Goal: Transaction & Acquisition: Obtain resource

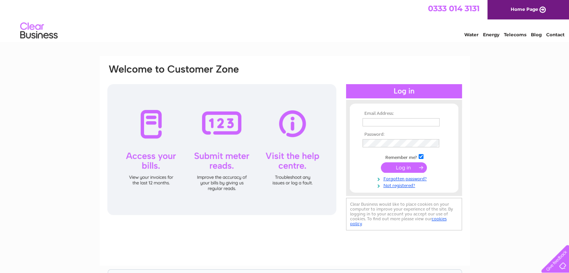
type input "sales@eyeseeyou.co.uk"
click at [393, 167] on input "submit" at bounding box center [404, 167] width 46 height 10
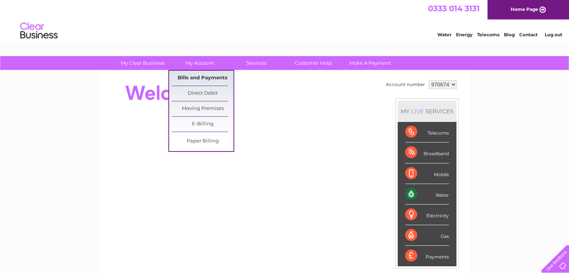
click at [197, 78] on link "Bills and Payments" at bounding box center [203, 78] width 62 height 15
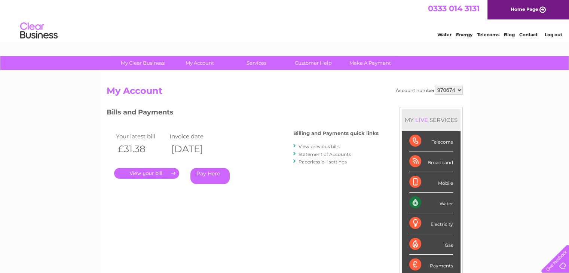
click at [163, 173] on link "." at bounding box center [146, 173] width 65 height 11
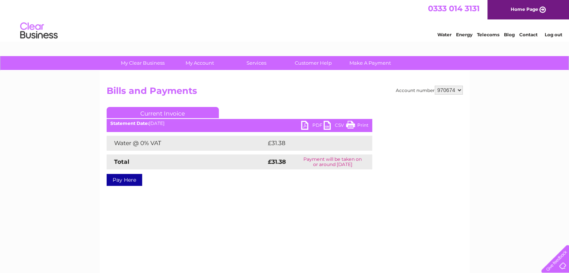
click at [314, 126] on link "PDF" at bounding box center [312, 126] width 22 height 11
